Goal: Find contact information: Find contact information

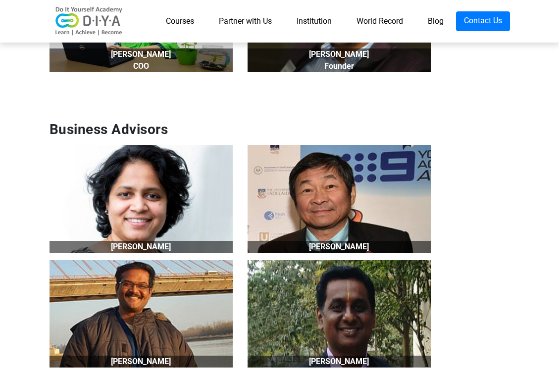
scroll to position [1139, 0]
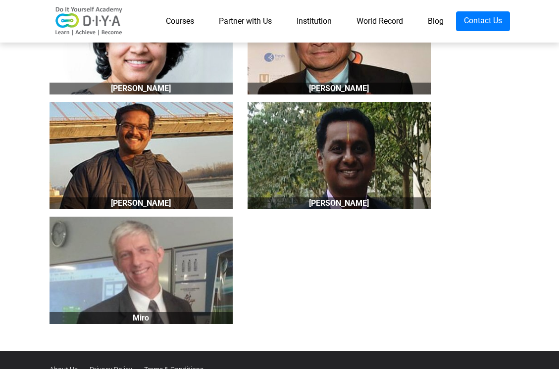
click at [181, 25] on link "Courses" at bounding box center [180, 21] width 53 height 20
click at [181, 17] on link "Courses" at bounding box center [180, 21] width 53 height 20
click at [5, 0] on nav "Courses Partner with Us Institution World Record Blog Contact Us" at bounding box center [279, 21] width 559 height 43
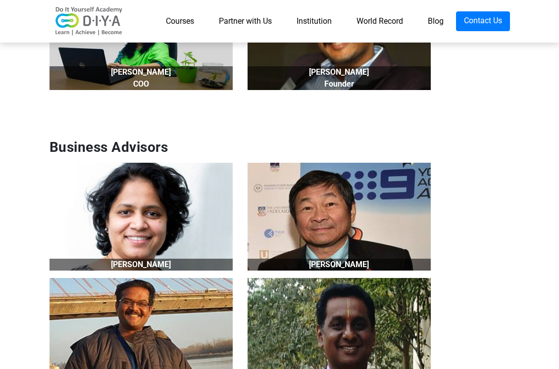
scroll to position [941, 0]
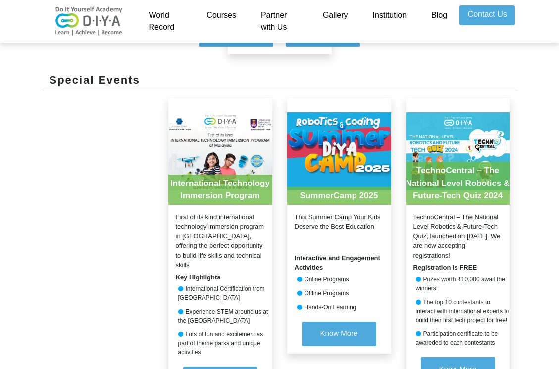
scroll to position [1030, 0]
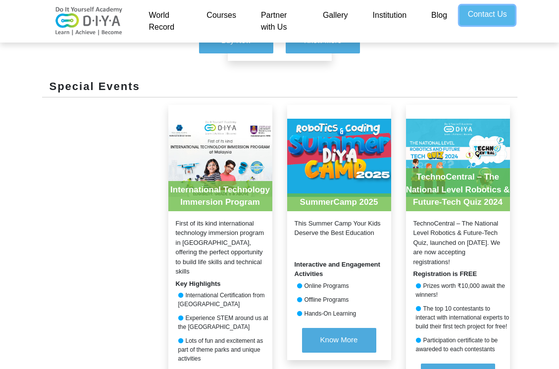
click at [502, 10] on link "Contact Us" at bounding box center [487, 15] width 55 height 20
